Goal: Information Seeking & Learning: Learn about a topic

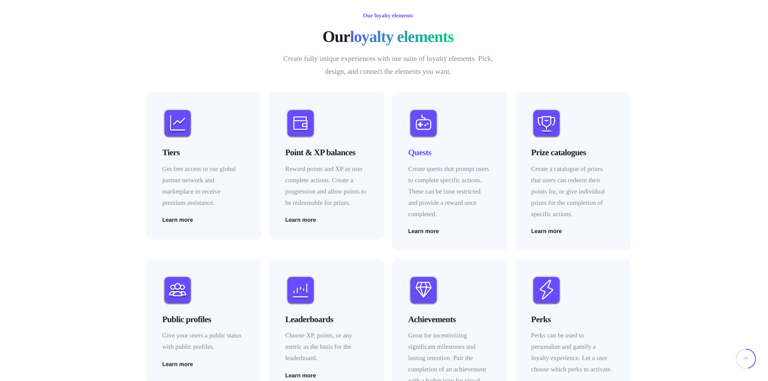
scroll to position [1088, 0]
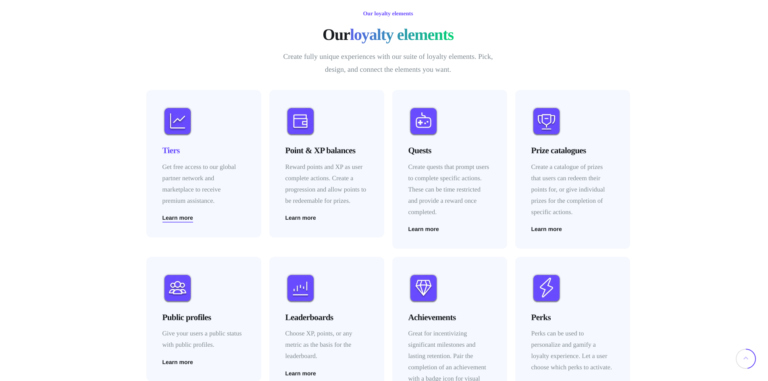
click at [179, 217] on span "Learn more" at bounding box center [177, 218] width 31 height 6
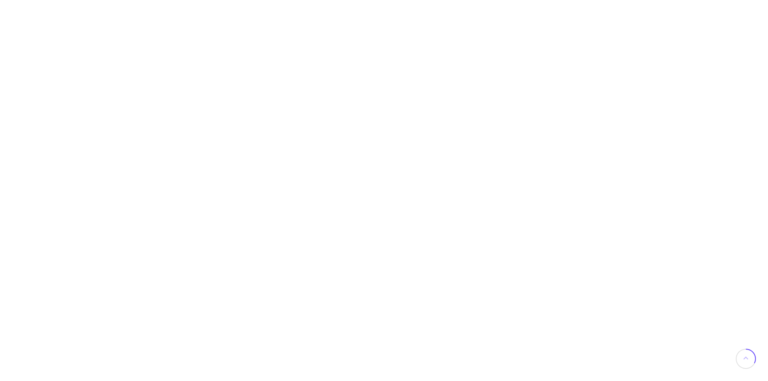
scroll to position [1088, 0]
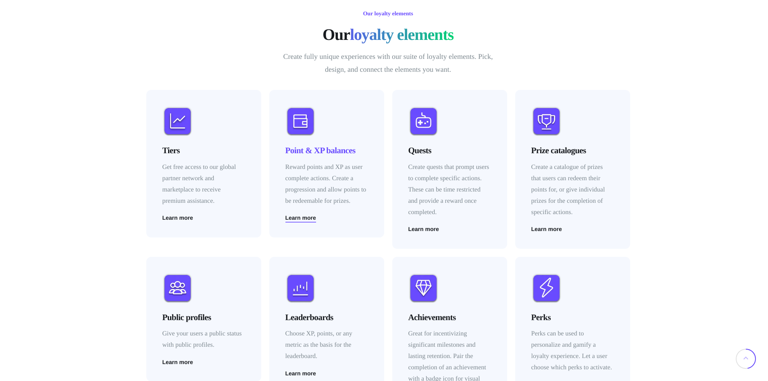
click at [306, 218] on span "Learn more" at bounding box center [300, 218] width 31 height 6
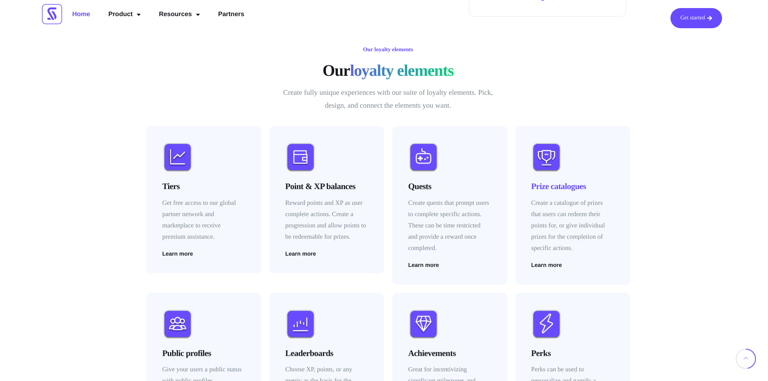
scroll to position [1048, 0]
